Goal: Find specific page/section: Find specific page/section

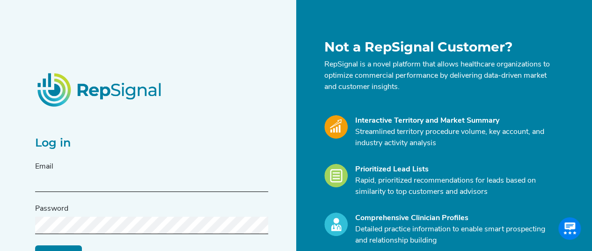
click at [158, 181] on input "text" at bounding box center [151, 183] width 233 height 17
click at [230, 128] on div "Log in Email Password Log in Reset My Password" at bounding box center [151, 185] width 233 height 154
click at [131, 193] on form "Email Password Log in Reset My Password" at bounding box center [151, 212] width 233 height 102
click at [134, 182] on input "text" at bounding box center [151, 183] width 233 height 17
paste input "[PERSON_NAME][EMAIL_ADDRESS][PERSON_NAME][DOMAIN_NAME]"
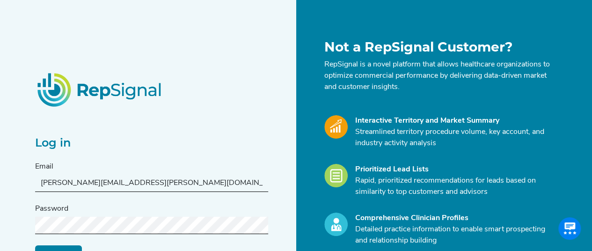
type input "[PERSON_NAME][EMAIL_ADDRESS][PERSON_NAME][DOMAIN_NAME]"
click at [89, 215] on div "Password" at bounding box center [151, 218] width 233 height 31
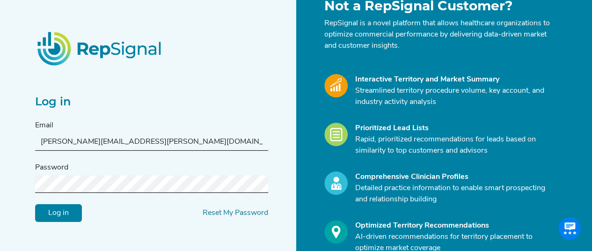
scroll to position [94, 0]
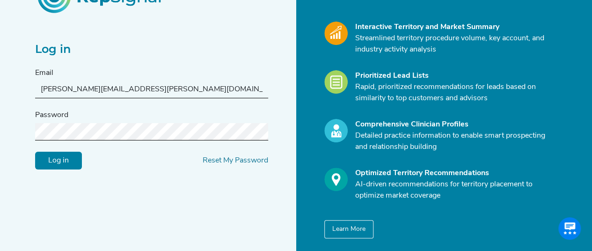
click at [73, 165] on input "Log in" at bounding box center [58, 160] width 47 height 18
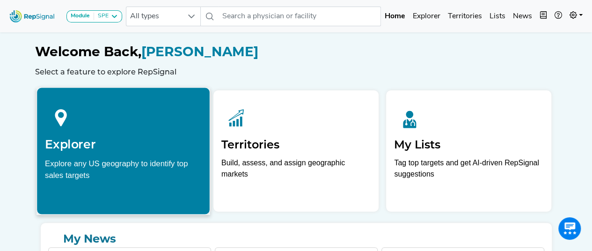
click at [139, 137] on h2 "Explorer" at bounding box center [123, 144] width 157 height 14
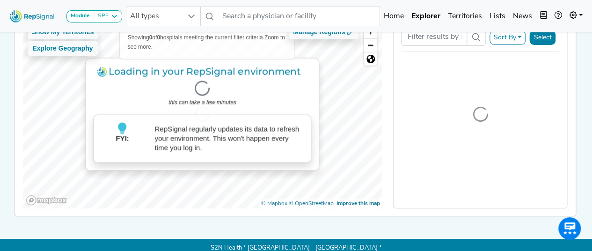
scroll to position [47, 0]
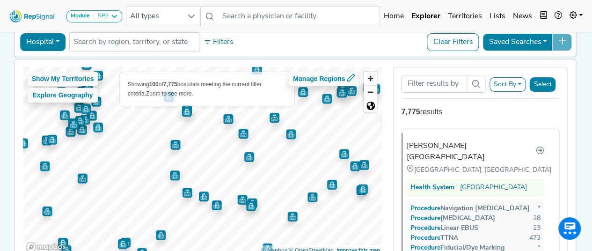
click at [175, 174] on img "Map marker" at bounding box center [175, 175] width 10 height 10
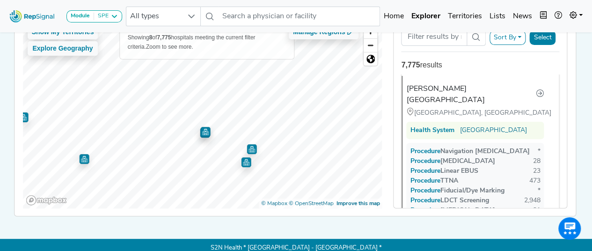
scroll to position [0, 0]
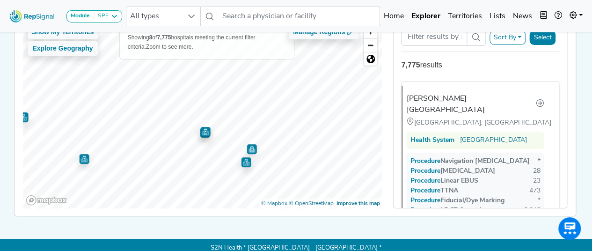
click at [200, 134] on img "Map marker" at bounding box center [205, 132] width 10 height 10
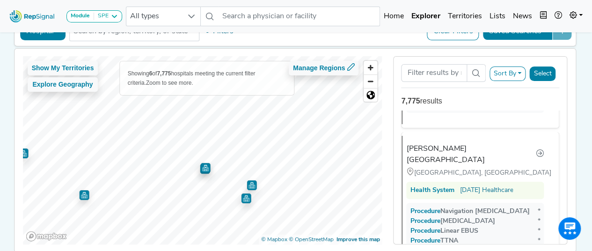
scroll to position [906, 0]
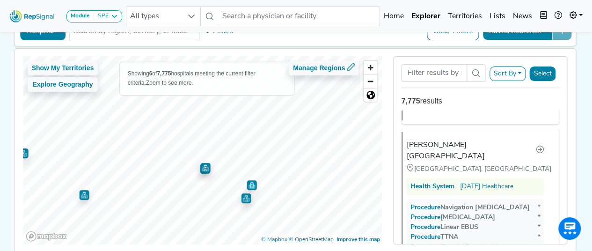
click at [243, 194] on img "Map marker" at bounding box center [246, 198] width 10 height 10
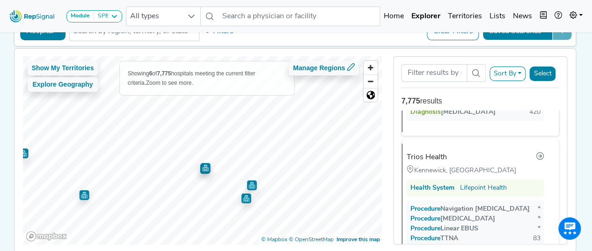
scroll to position [181, 0]
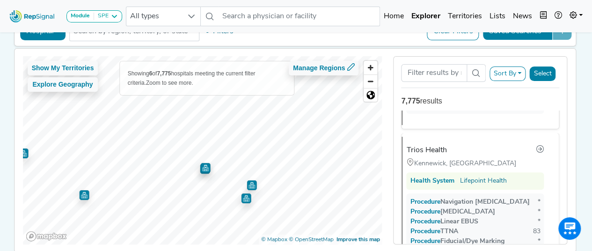
click at [248, 188] on img "Map marker" at bounding box center [252, 185] width 10 height 10
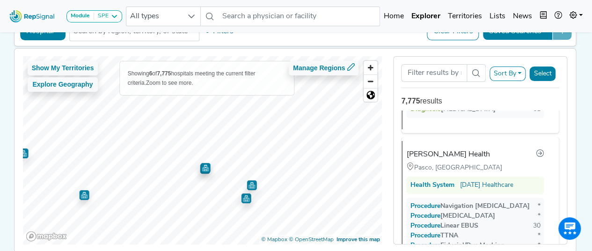
click at [199, 170] on img "Map marker" at bounding box center [205, 166] width 14 height 14
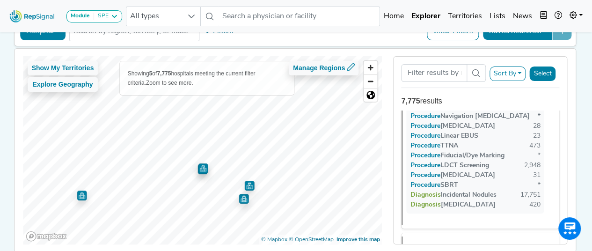
click at [199, 171] on img "Map marker" at bounding box center [202, 166] width 11 height 11
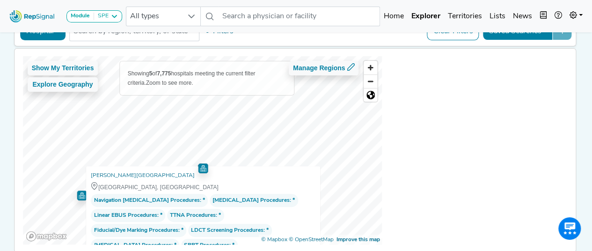
scroll to position [0, 0]
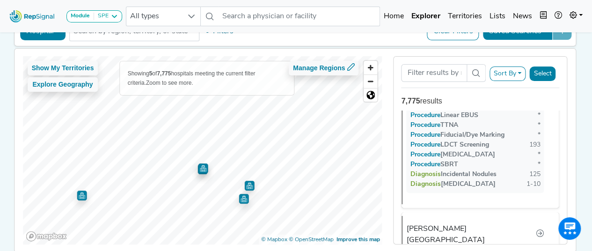
click at [198, 168] on img "Map marker" at bounding box center [203, 168] width 10 height 10
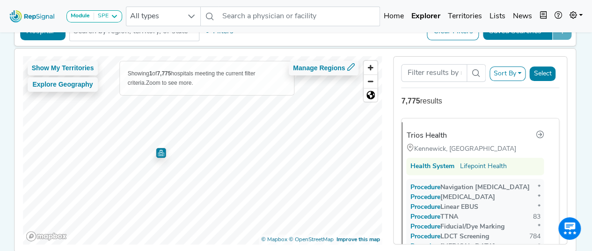
click at [158, 151] on img "Map marker" at bounding box center [161, 152] width 10 height 10
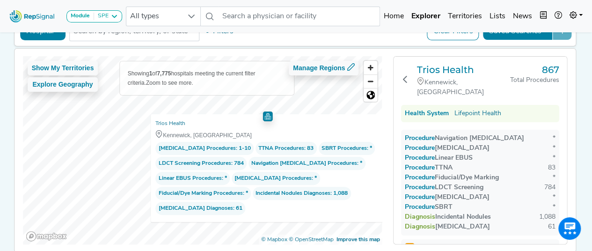
scroll to position [104, 0]
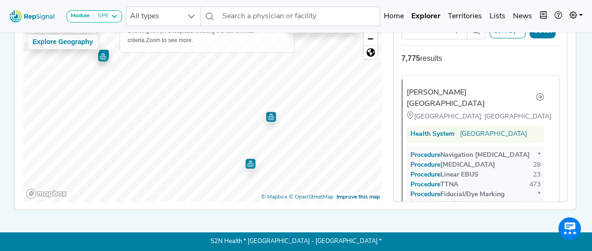
click at [268, 115] on img "Map marker" at bounding box center [271, 117] width 10 height 10
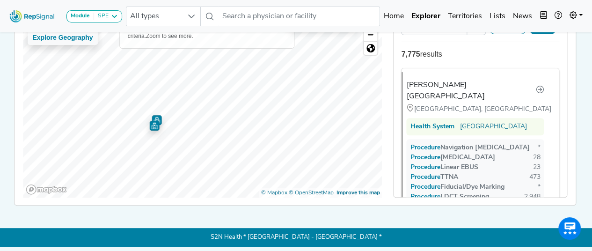
scroll to position [0, 0]
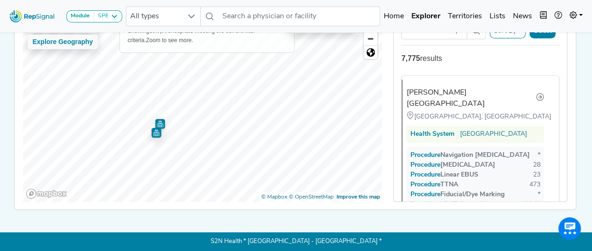
click at [156, 119] on img "Map marker" at bounding box center [160, 124] width 10 height 10
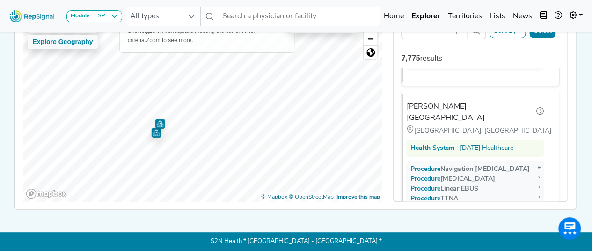
click at [152, 128] on img "Map marker" at bounding box center [156, 133] width 10 height 10
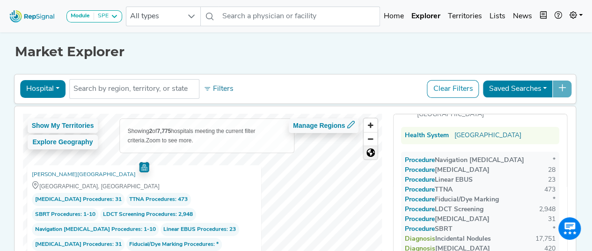
scroll to position [47, 0]
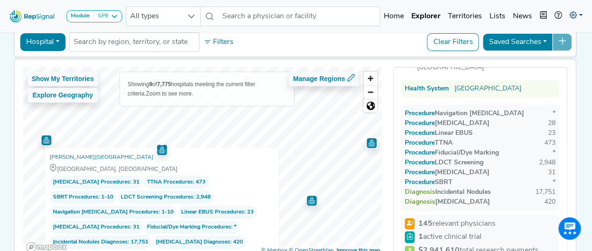
click at [580, 14] on link at bounding box center [576, 16] width 21 height 19
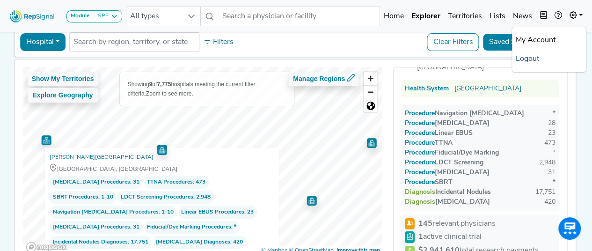
click at [539, 59] on link "Logout" at bounding box center [549, 59] width 74 height 19
